Goal: Information Seeking & Learning: Find contact information

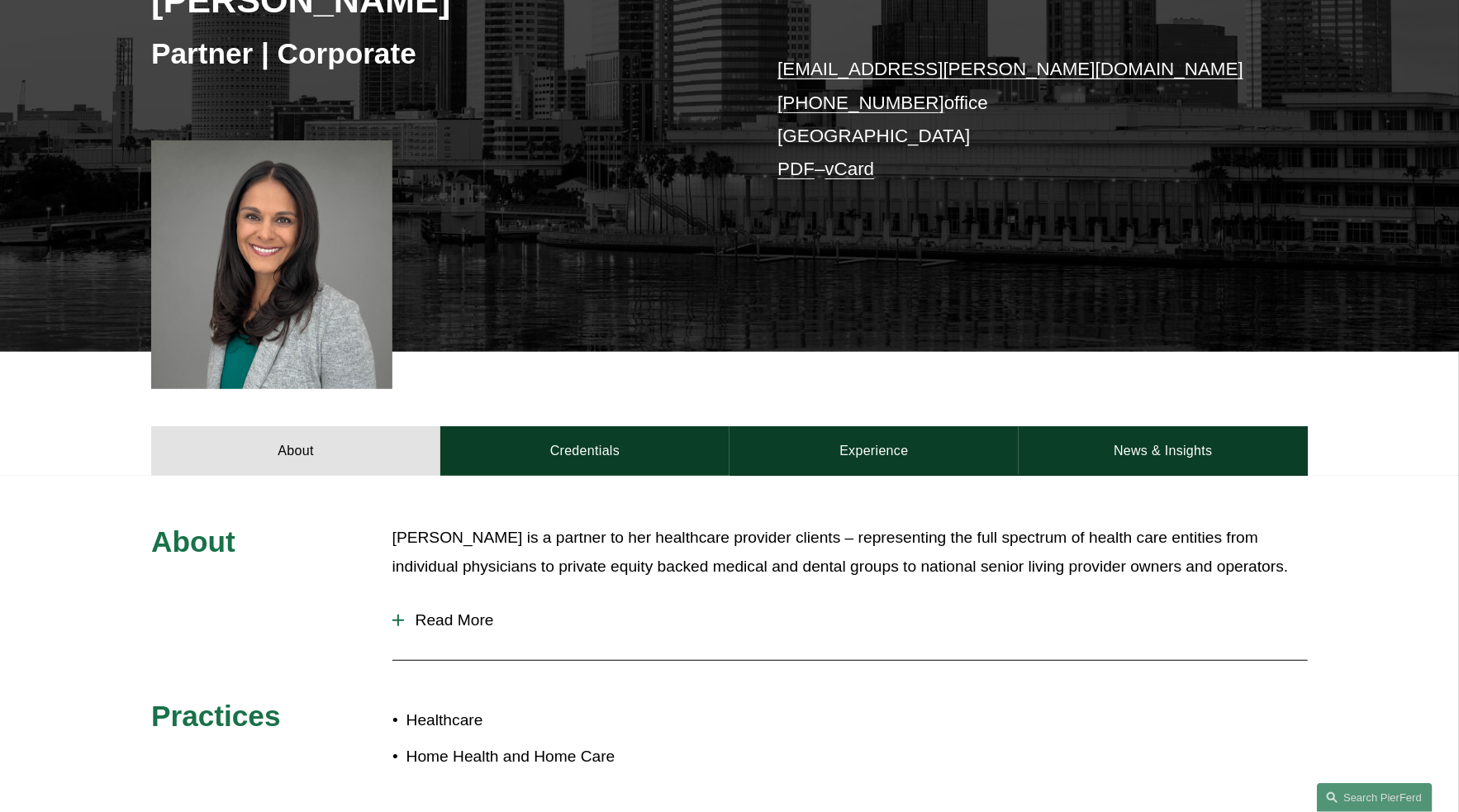
scroll to position [328, 0]
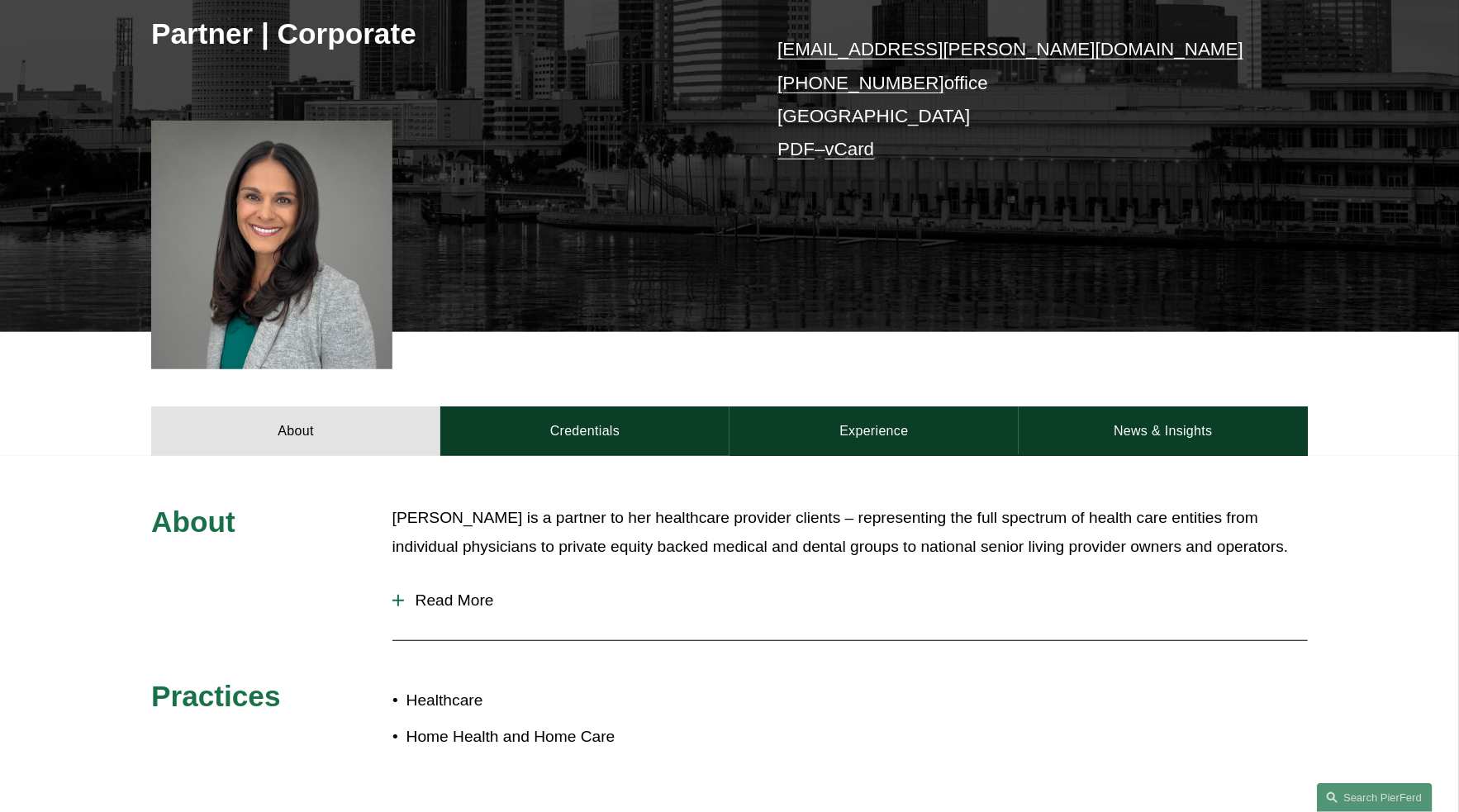
click at [1175, 528] on p "[PERSON_NAME] is a partner to her healthcare provider clients – representing th…" at bounding box center [850, 532] width 915 height 57
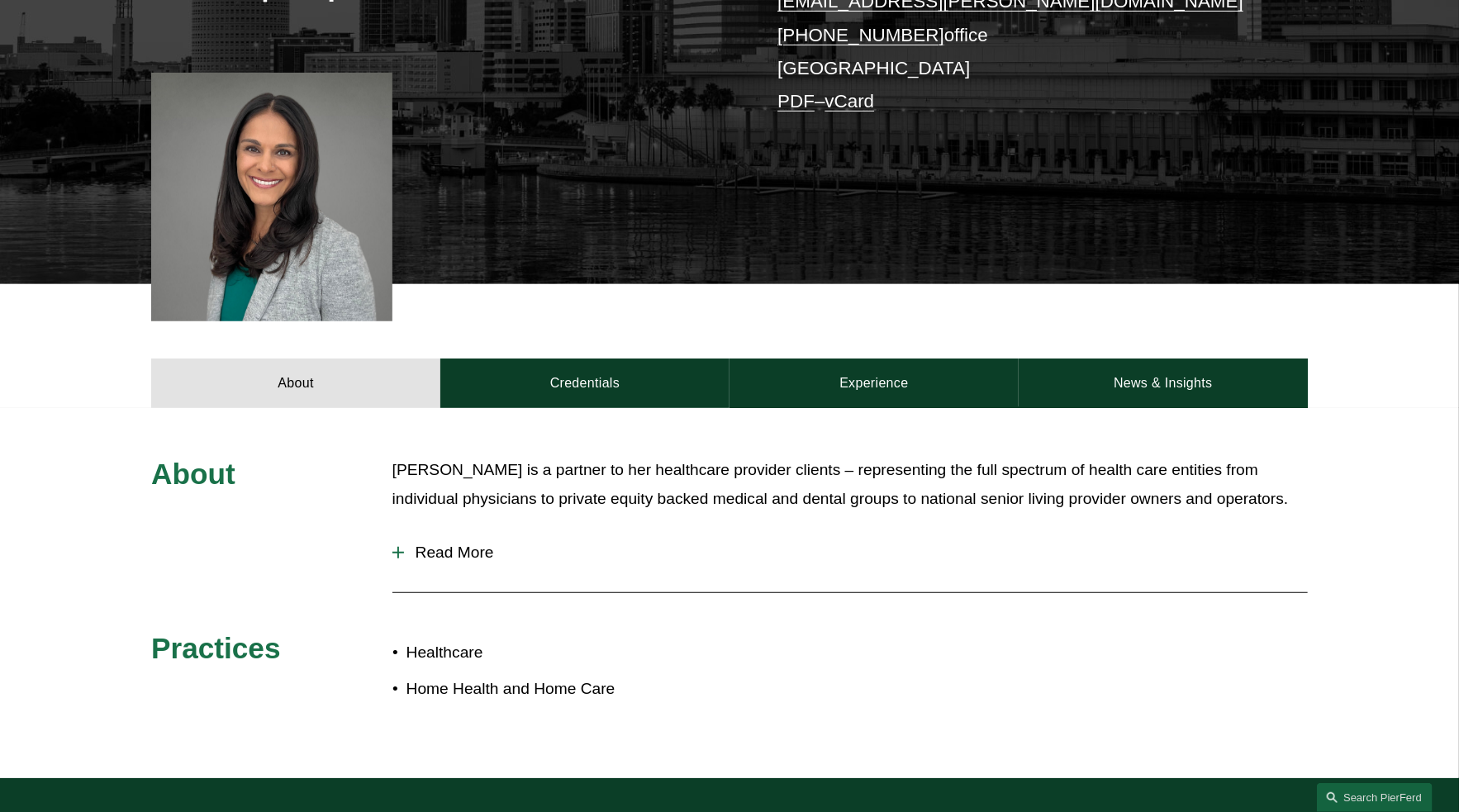
scroll to position [0, 0]
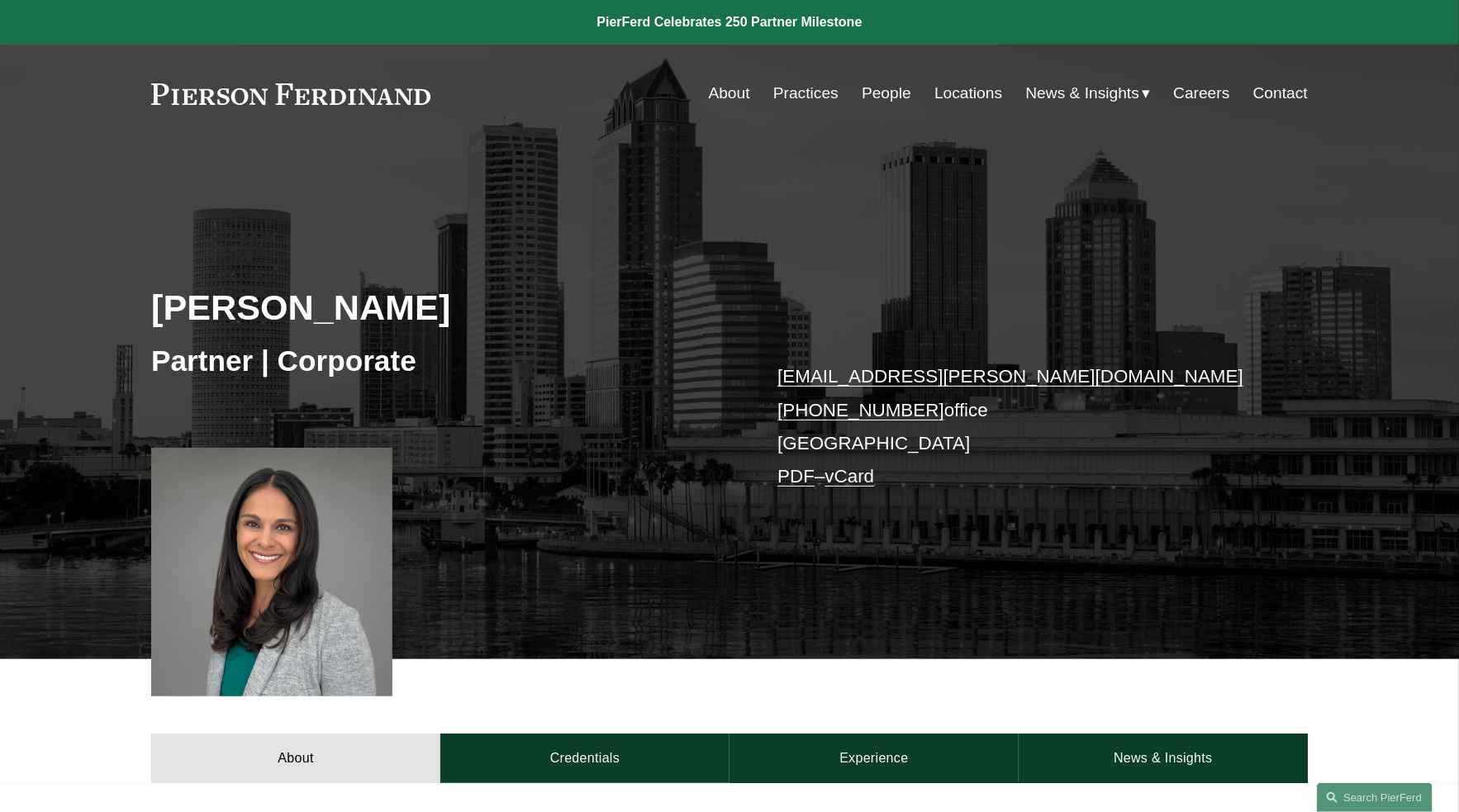
click at [893, 95] on link "People" at bounding box center [886, 93] width 50 height 31
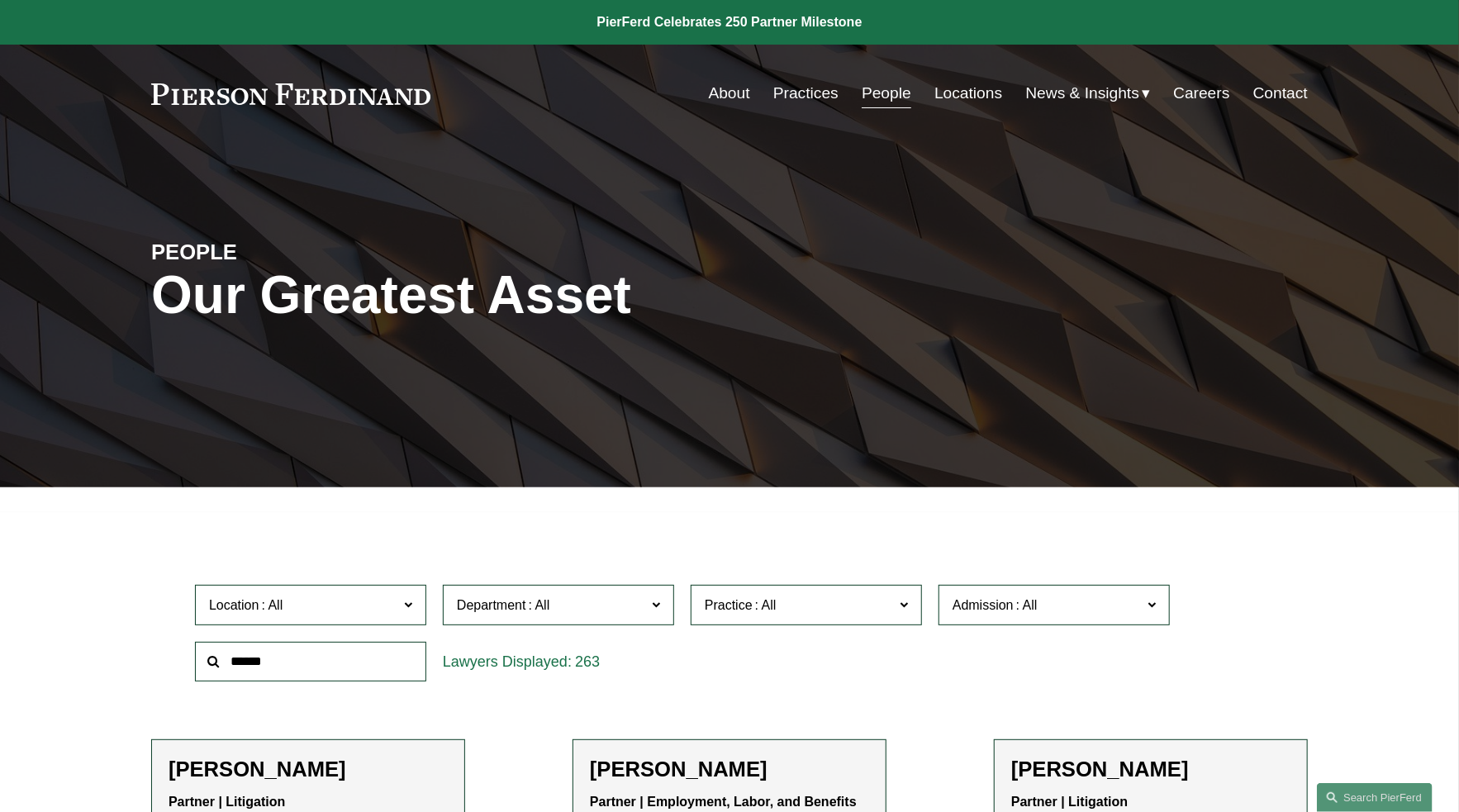
click at [290, 672] on input "text" at bounding box center [311, 662] width 231 height 40
type input "******"
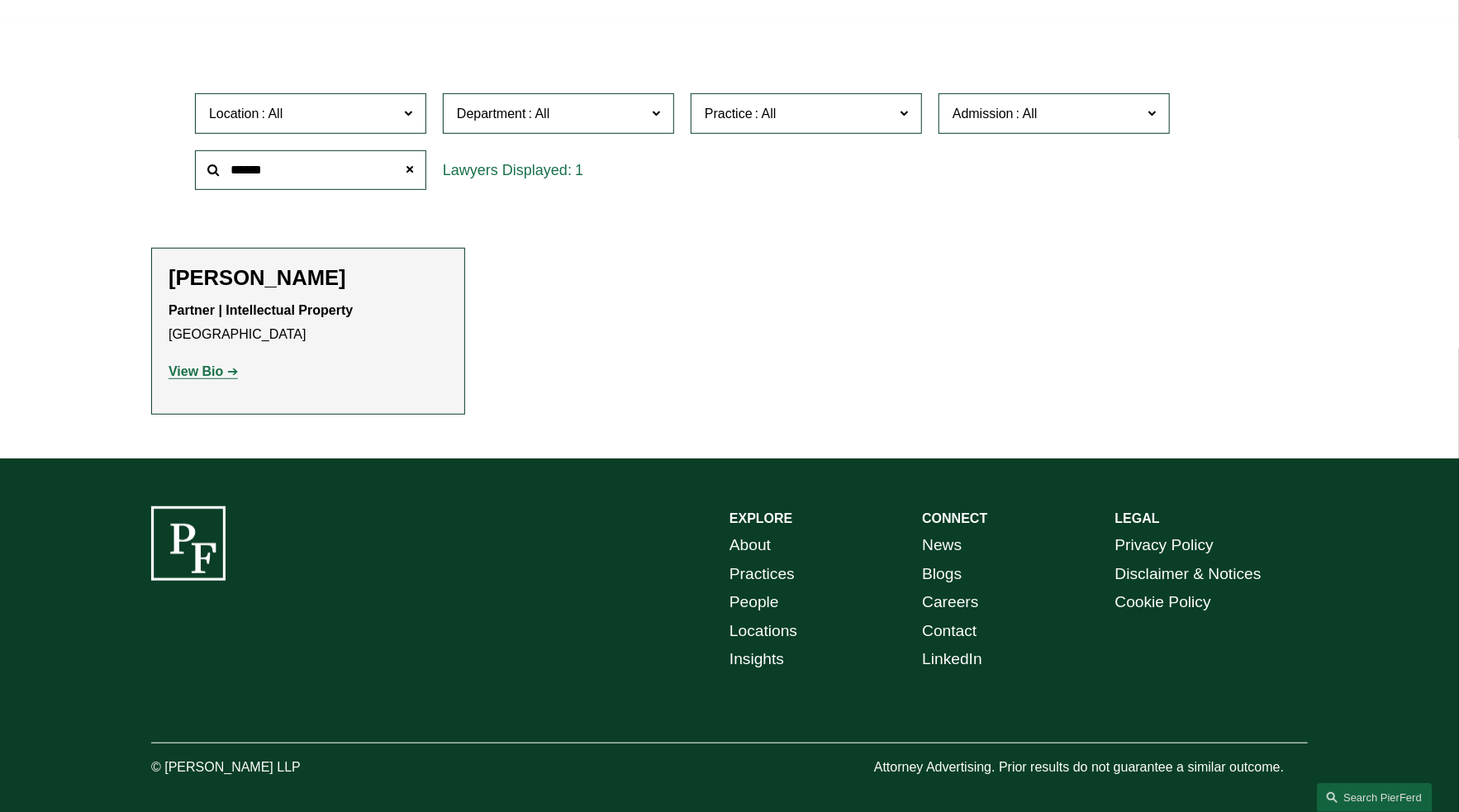
scroll to position [493, 0]
click at [196, 373] on strong "View Bio" at bounding box center [196, 370] width 54 height 14
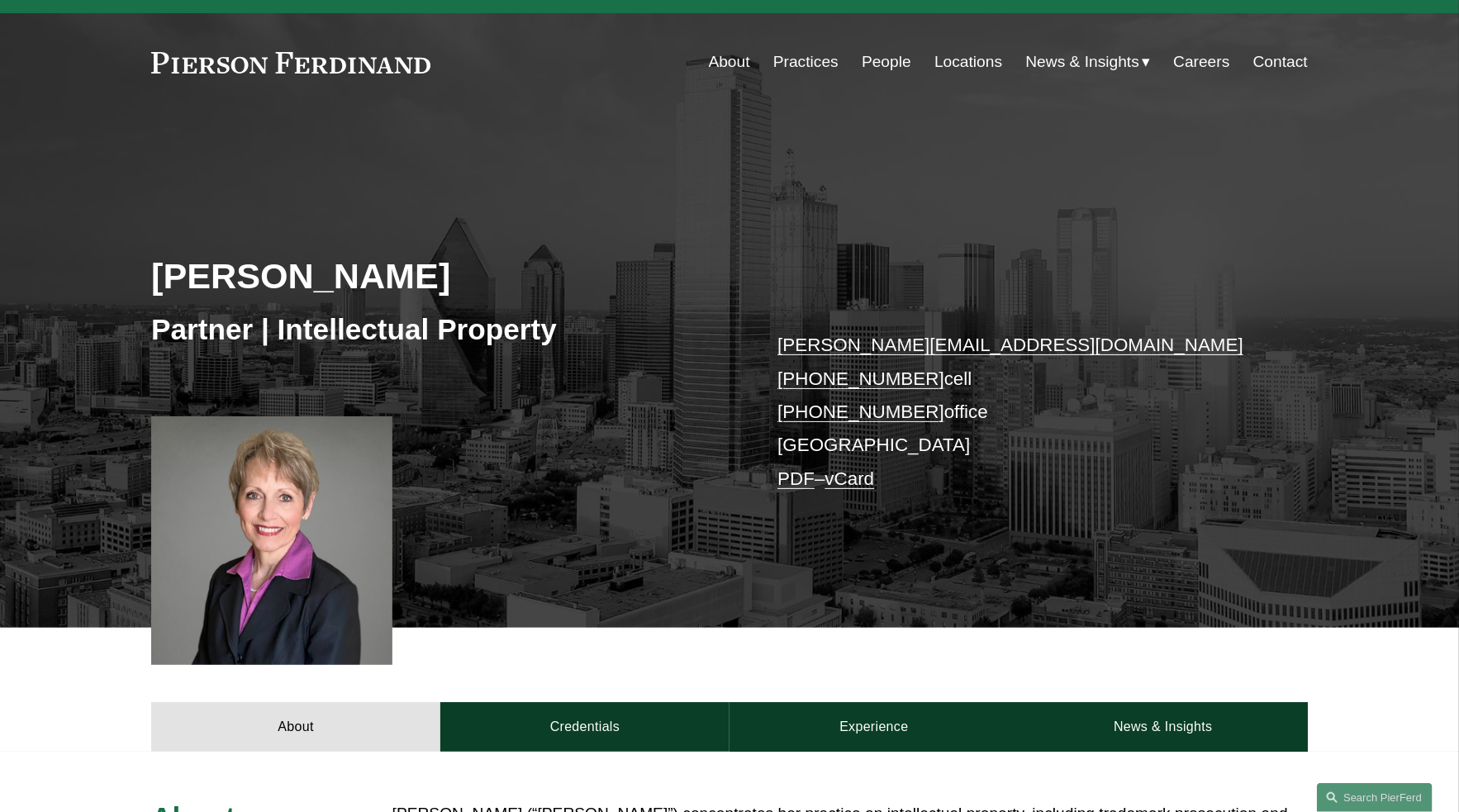
scroll to position [30, 0]
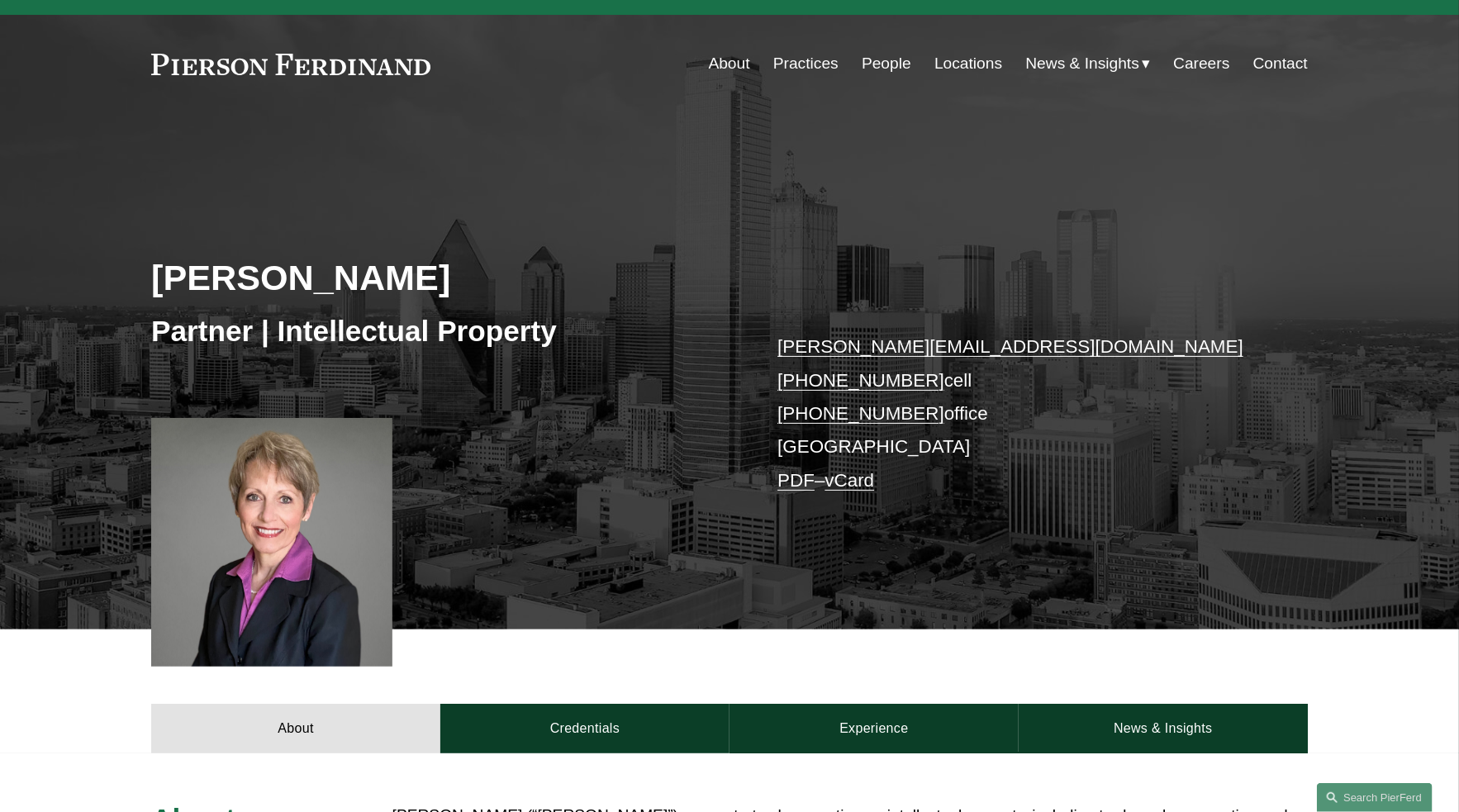
click at [885, 64] on link "People" at bounding box center [886, 63] width 50 height 31
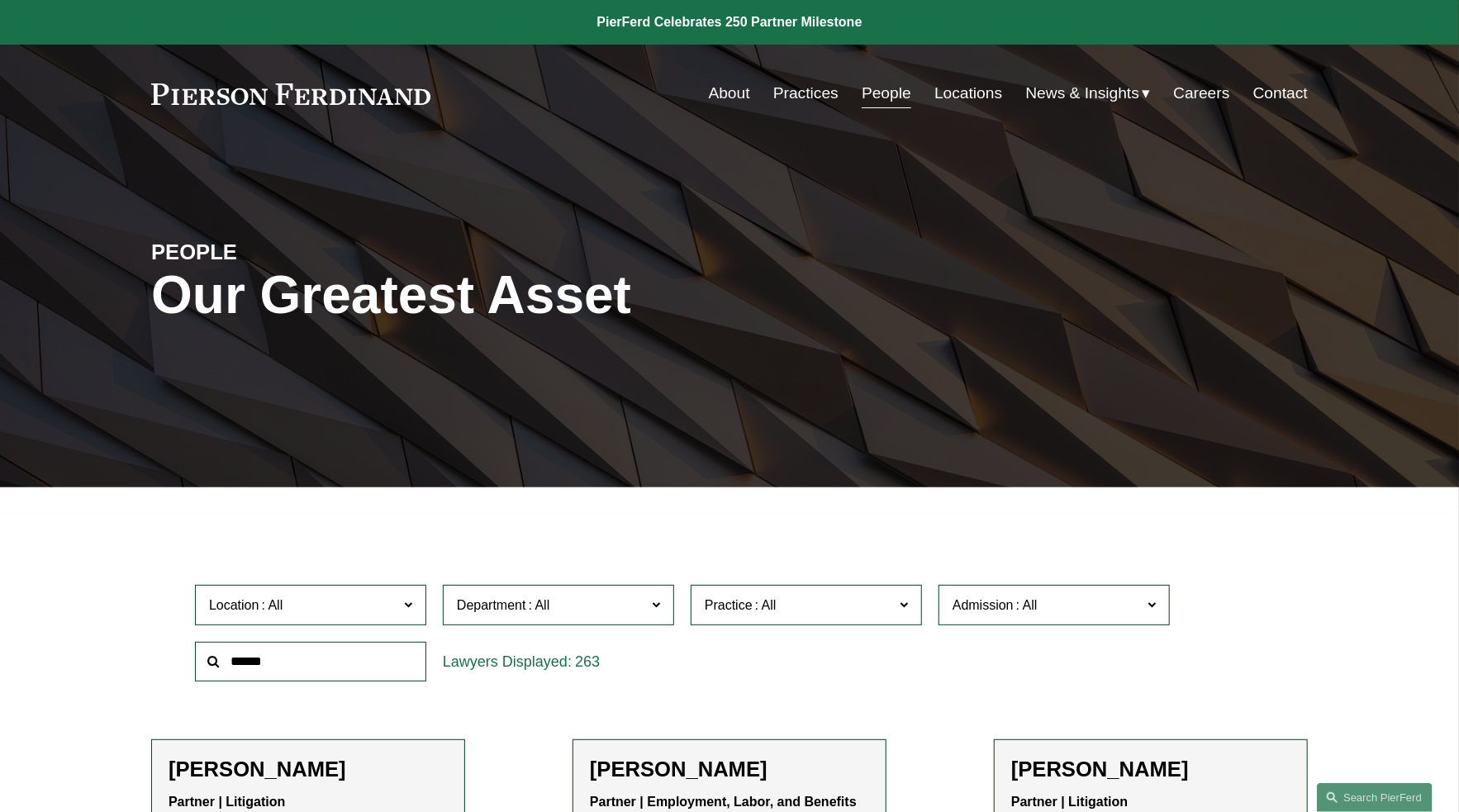
click at [297, 661] on input "text" at bounding box center [311, 662] width 231 height 40
type input "******"
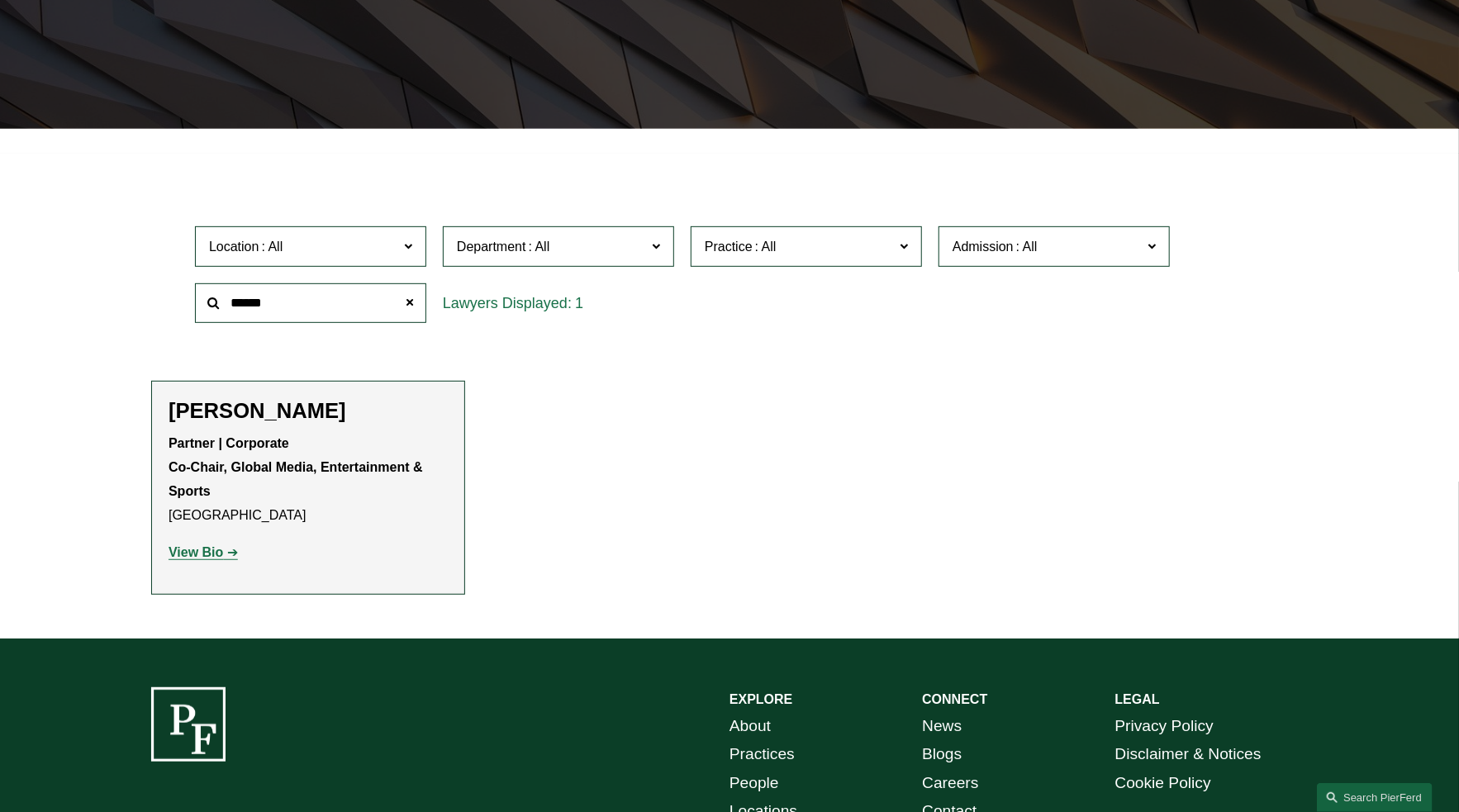
scroll to position [360, 0]
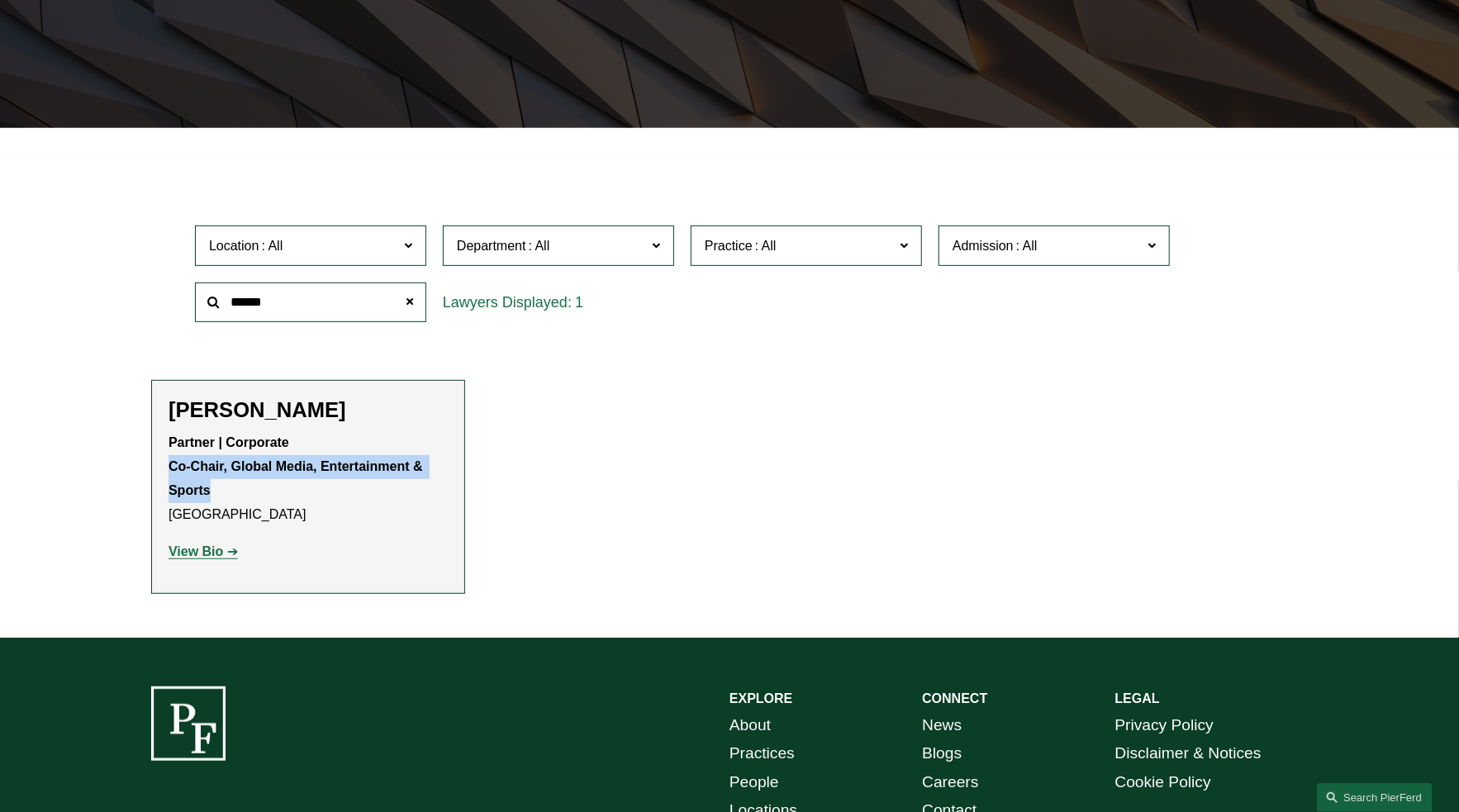
drag, startPoint x: 171, startPoint y: 465, endPoint x: 207, endPoint y: 490, distance: 43.8
click at [207, 490] on strong "Partner | Corporate Co-Chair, Global Media, Entertainment & Sports" at bounding box center [298, 467] width 258 height 62
copy strong "Co-Chair, Global Media, Entertainment & Sports"
click at [203, 557] on strong "View Bio" at bounding box center [196, 551] width 54 height 14
